Goal: Task Accomplishment & Management: Use online tool/utility

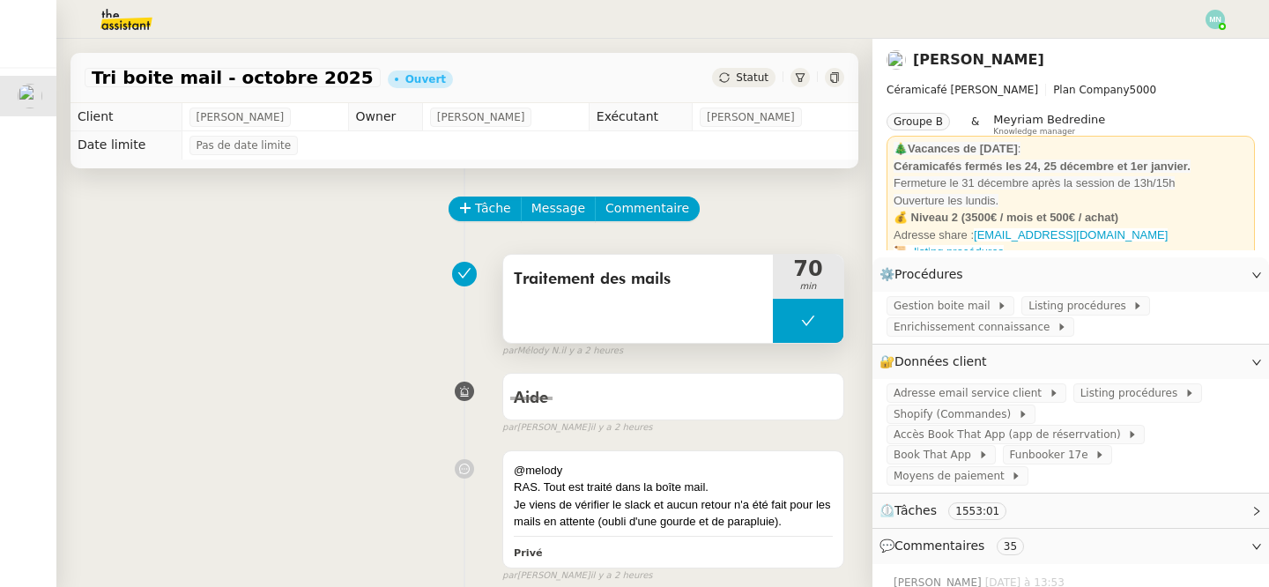
click at [778, 331] on button at bounding box center [808, 321] width 70 height 44
click at [784, 332] on div at bounding box center [790, 321] width 35 height 44
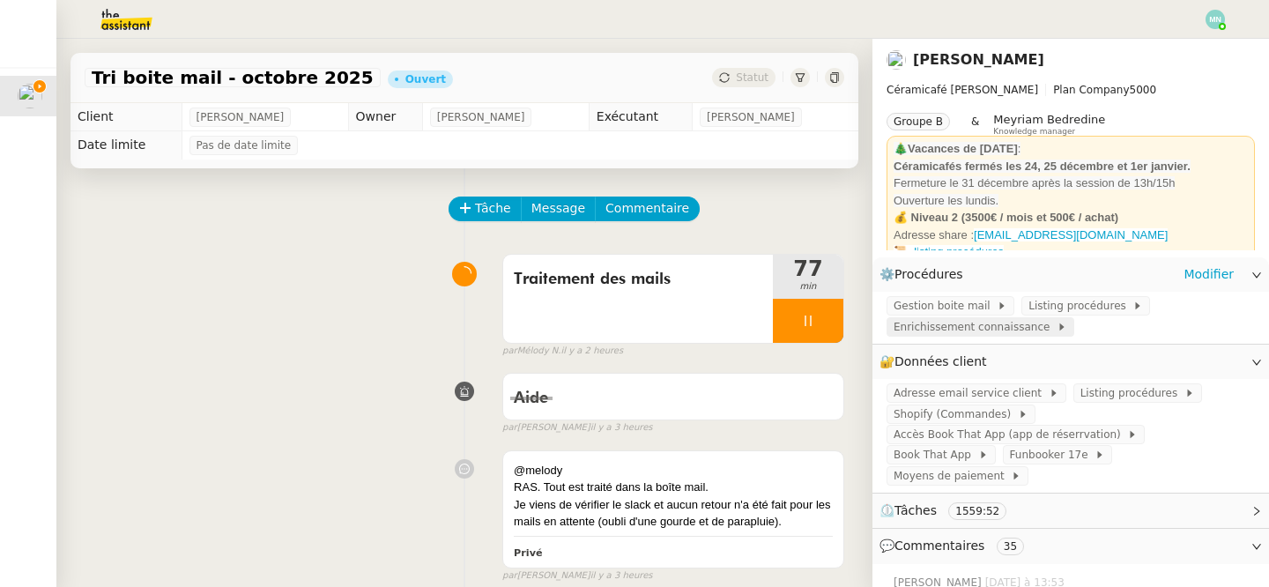
click at [964, 330] on span "Enrichissement connaissance" at bounding box center [975, 327] width 163 height 18
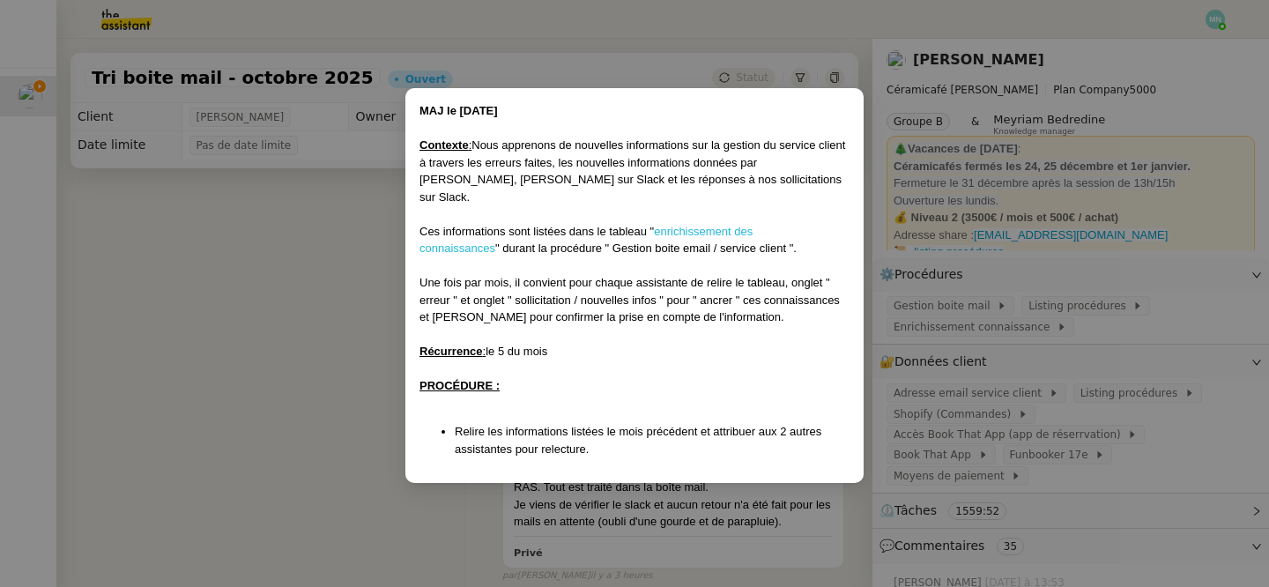
click at [735, 225] on link "enrichissement des connaissances" at bounding box center [585, 240] width 333 height 31
click at [255, 327] on nz-modal-container "MAJ le [DATE] Contexte : Nous apprenons de nouvelles informations sur la gestio…" at bounding box center [634, 293] width 1269 height 587
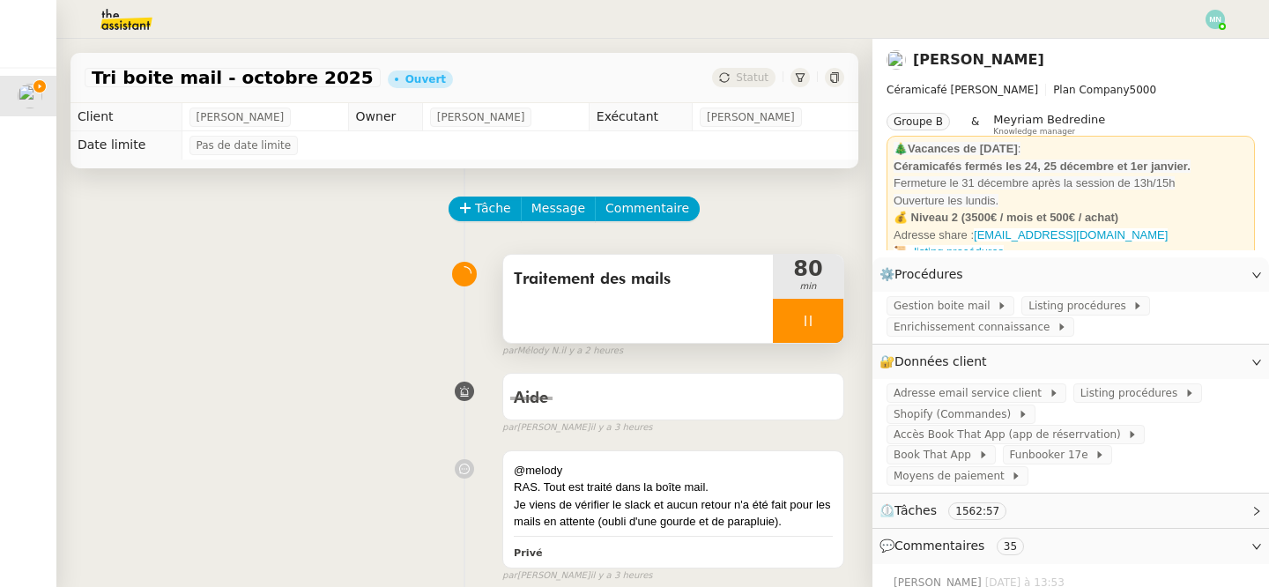
click at [790, 328] on div at bounding box center [808, 321] width 70 height 44
click at [816, 319] on button at bounding box center [825, 321] width 35 height 44
click at [781, 335] on button at bounding box center [808, 321] width 70 height 44
click at [783, 335] on div at bounding box center [790, 321] width 35 height 44
